Goal: Information Seeking & Learning: Learn about a topic

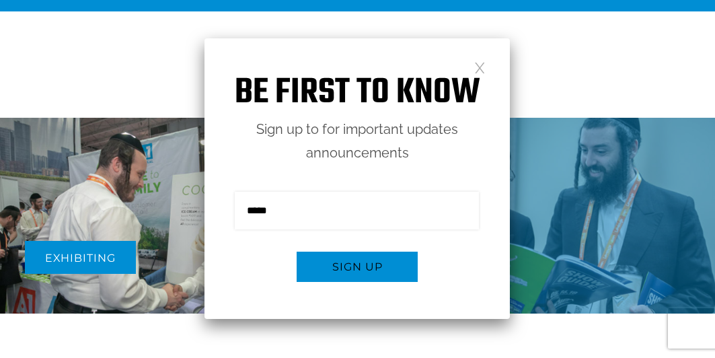
scroll to position [467, 0]
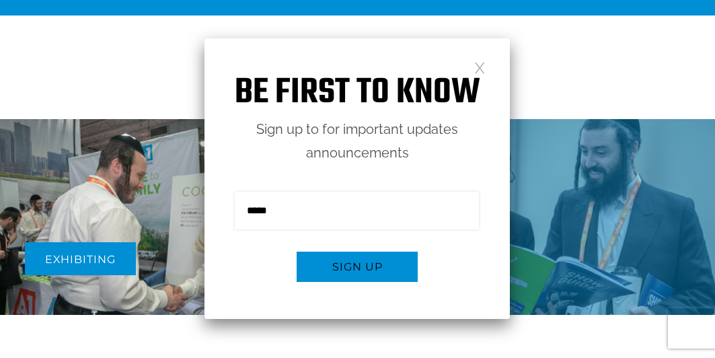
click at [473, 74] on h1 "Be first to know" at bounding box center [356, 93] width 305 height 42
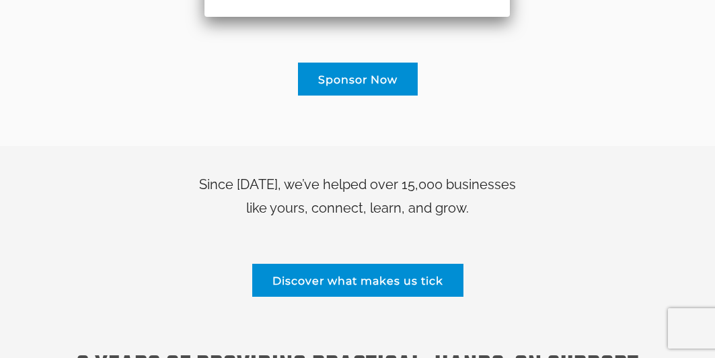
scroll to position [1005, 0]
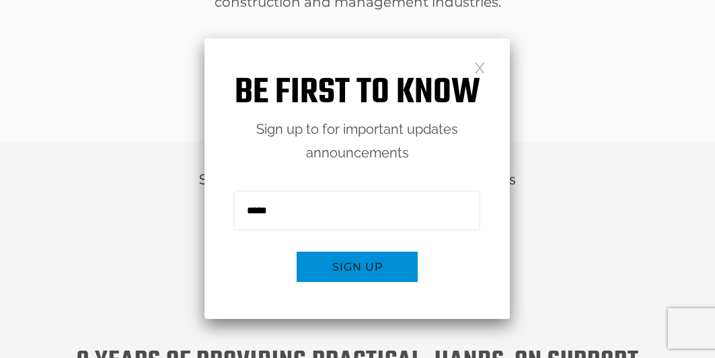
click at [483, 63] on link at bounding box center [479, 66] width 11 height 11
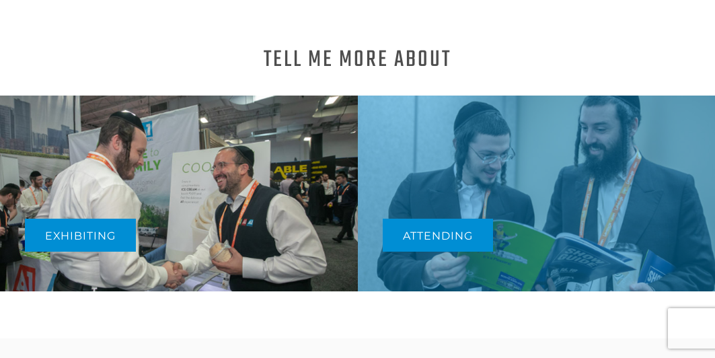
scroll to position [0, 0]
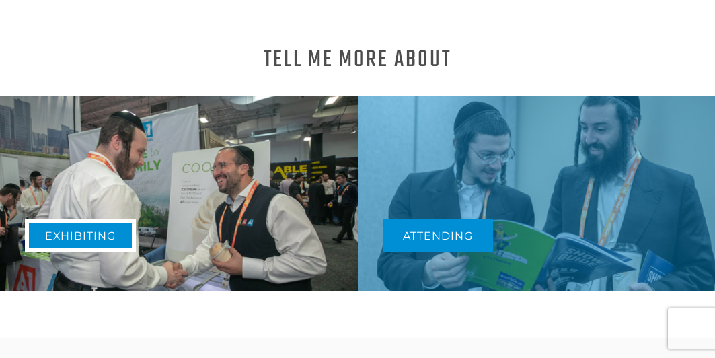
click at [59, 219] on link "Exhibiting" at bounding box center [80, 235] width 111 height 33
